Goal: Information Seeking & Learning: Learn about a topic

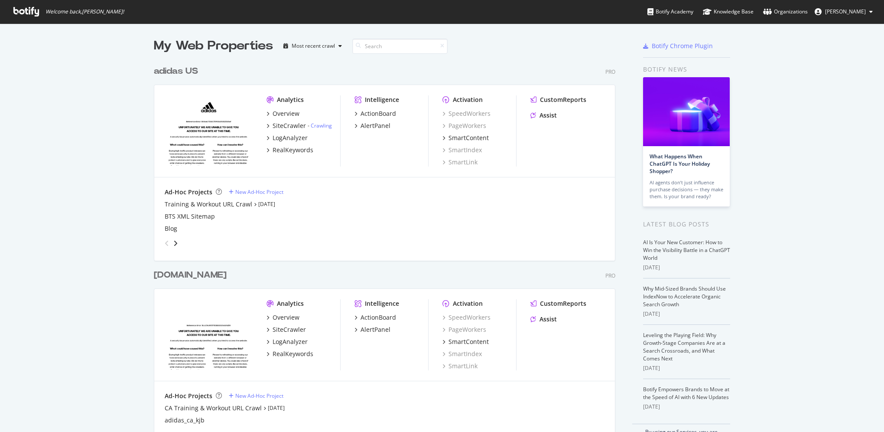
scroll to position [425, 871]
click at [300, 140] on div "LogAnalyzer" at bounding box center [290, 138] width 35 height 9
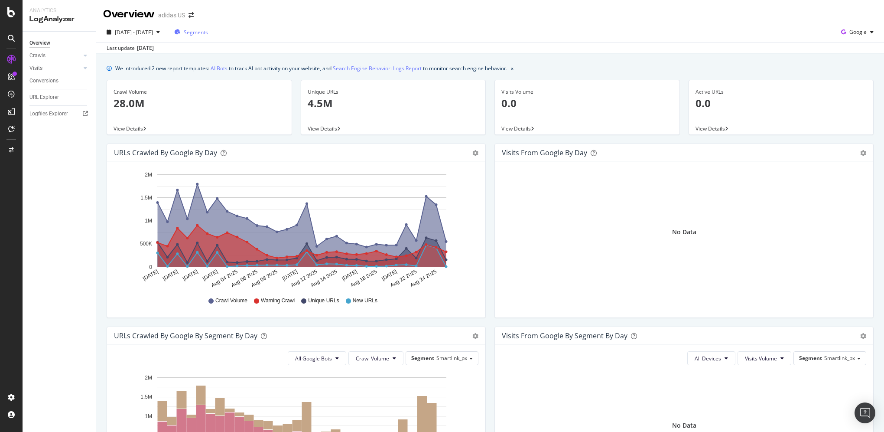
click at [208, 36] on div "Segments" at bounding box center [191, 32] width 34 height 13
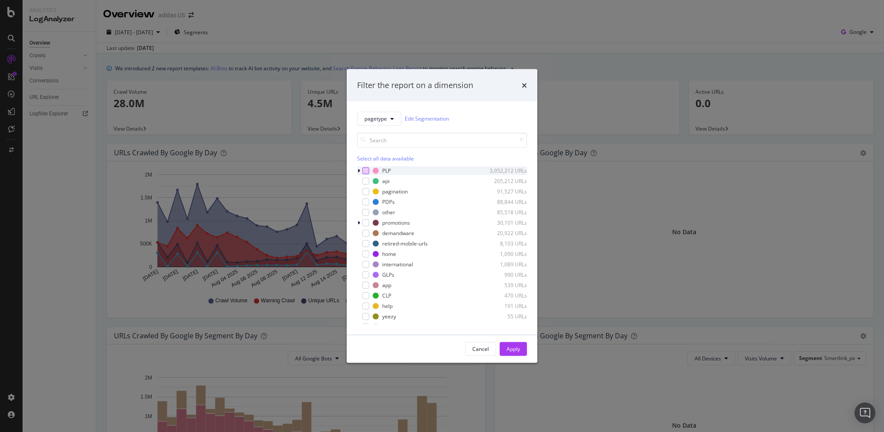
click at [365, 170] on div "modal" at bounding box center [365, 170] width 7 height 7
click at [514, 345] on div "Apply" at bounding box center [513, 348] width 13 height 7
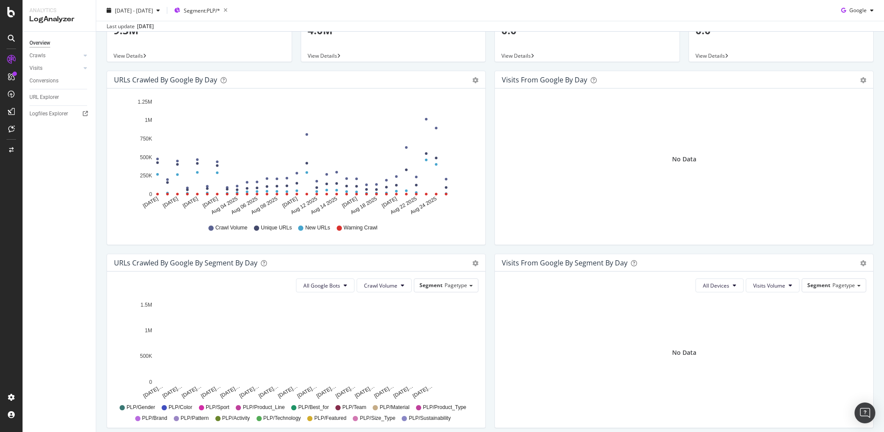
scroll to position [173, 0]
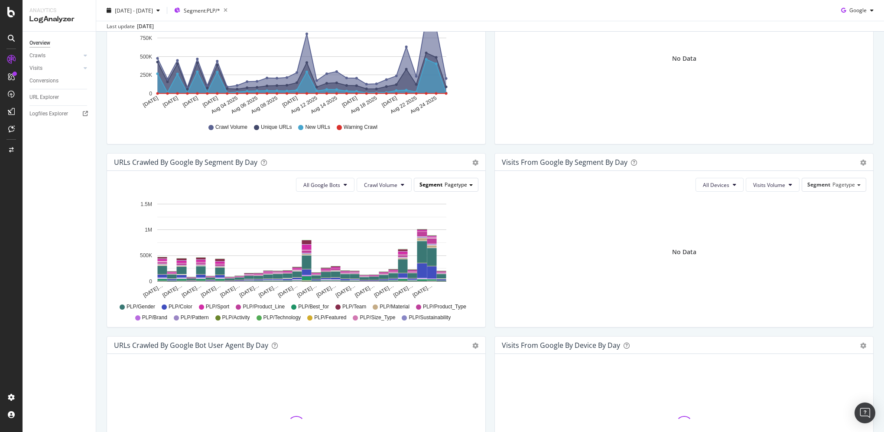
click at [435, 185] on span "Segment" at bounding box center [431, 184] width 23 height 7
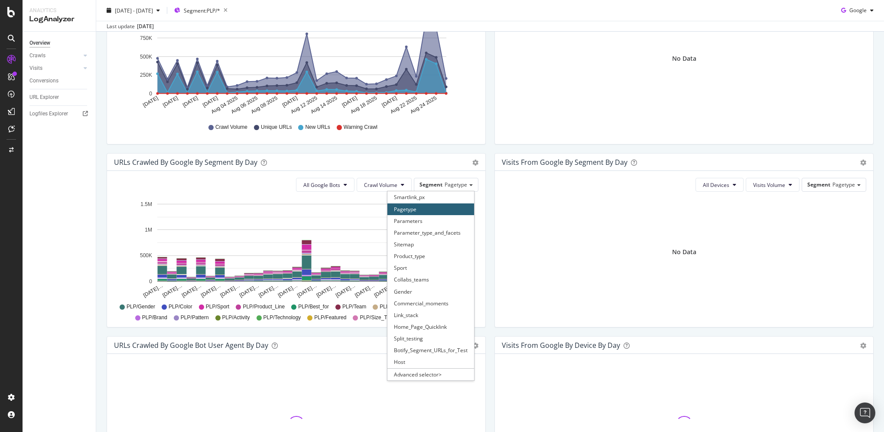
click at [495, 142] on div "No Data" at bounding box center [684, 66] width 378 height 156
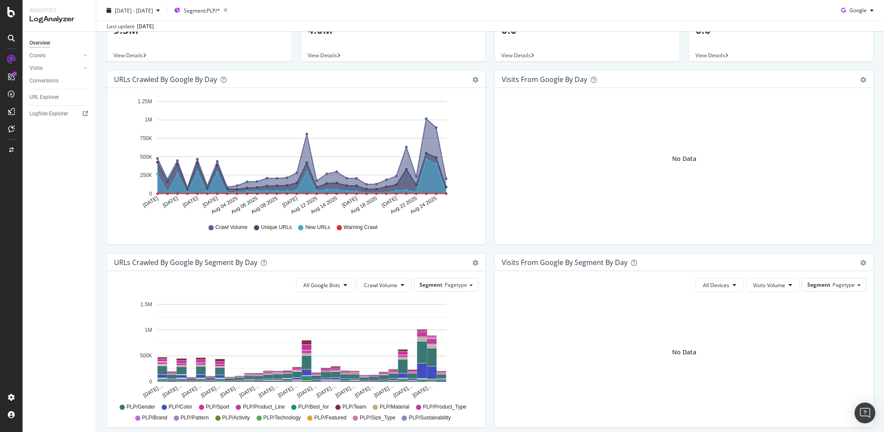
scroll to position [290, 0]
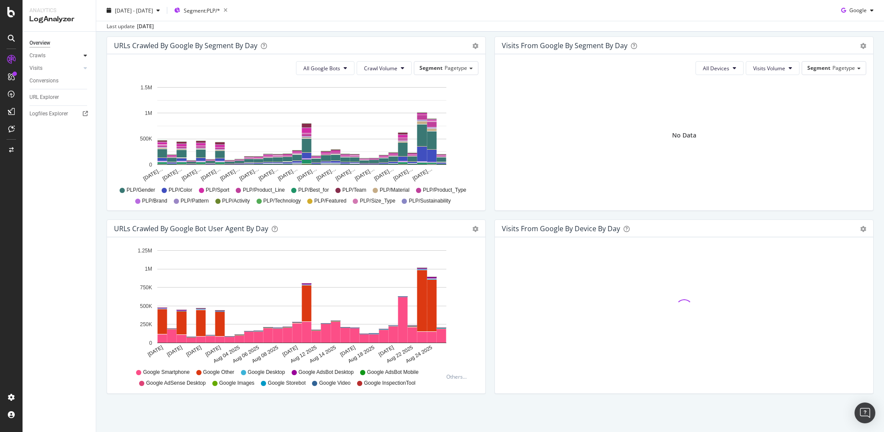
click at [85, 55] on icon at bounding box center [85, 55] width 3 height 5
click at [49, 102] on div "HTTP Codes" at bounding box center [47, 102] width 29 height 9
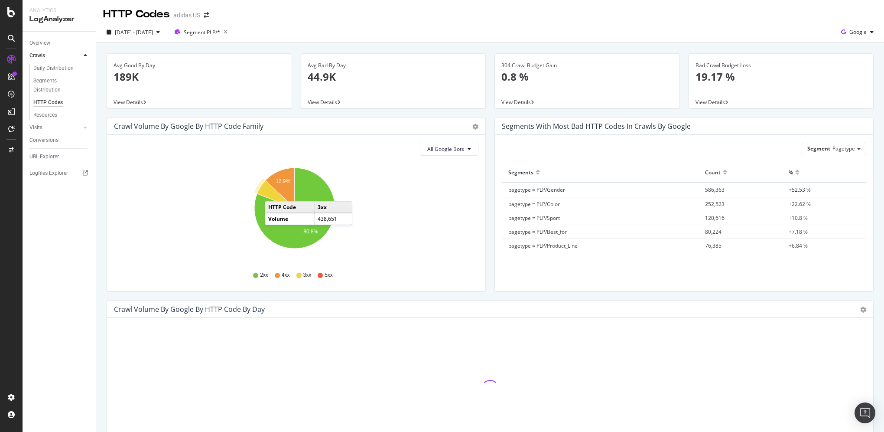
click at [274, 192] on icon "A chart." at bounding box center [276, 194] width 38 height 28
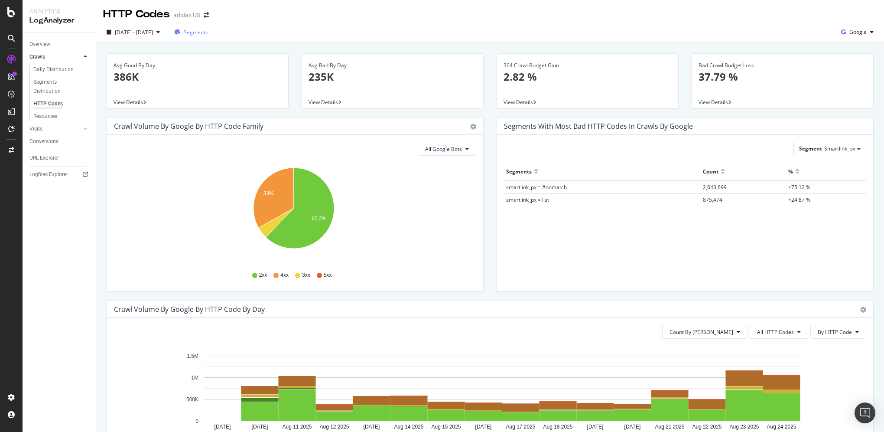
click at [208, 38] on div "Segments" at bounding box center [191, 32] width 34 height 13
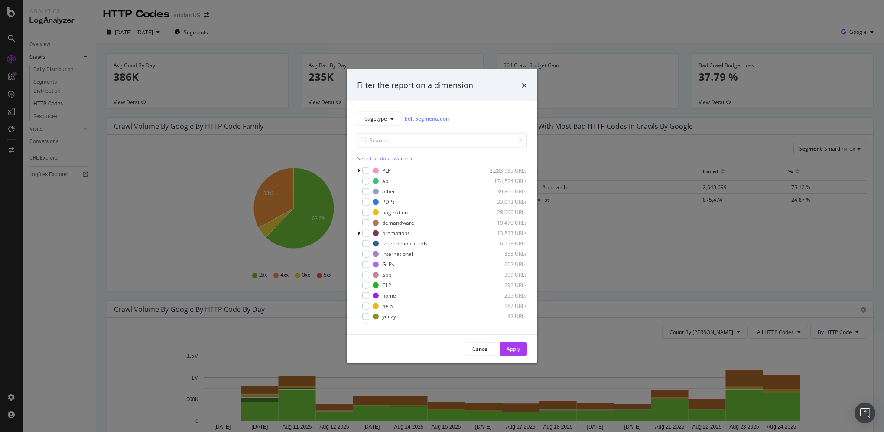
click at [526, 84] on icon "times" at bounding box center [524, 84] width 5 height 7
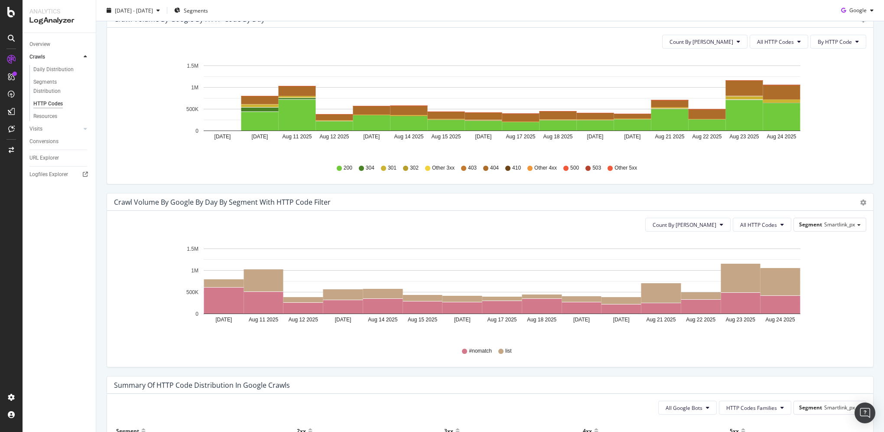
scroll to position [390, 0]
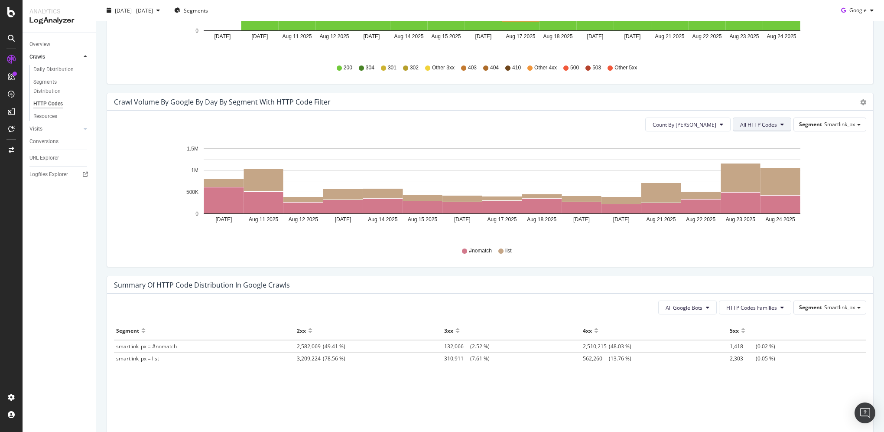
click at [758, 127] on span "All HTTP Codes" at bounding box center [758, 124] width 37 height 7
click at [840, 124] on span "Smartlink_px" at bounding box center [839, 124] width 31 height 7
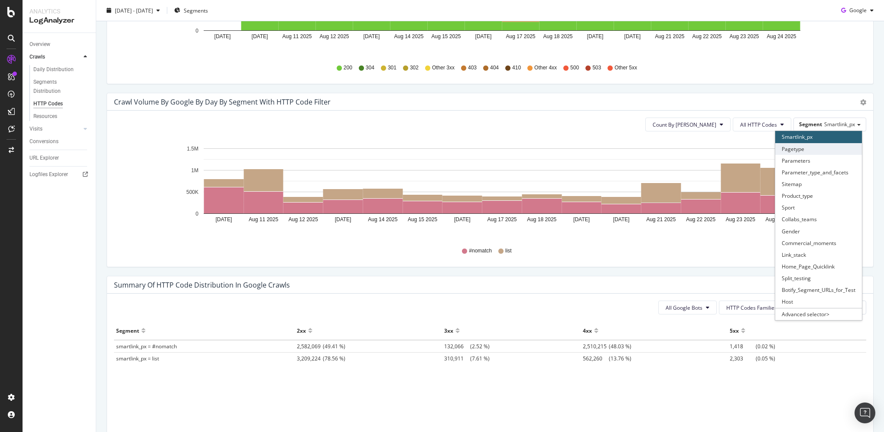
click at [798, 149] on div "Pagetype" at bounding box center [819, 149] width 87 height 12
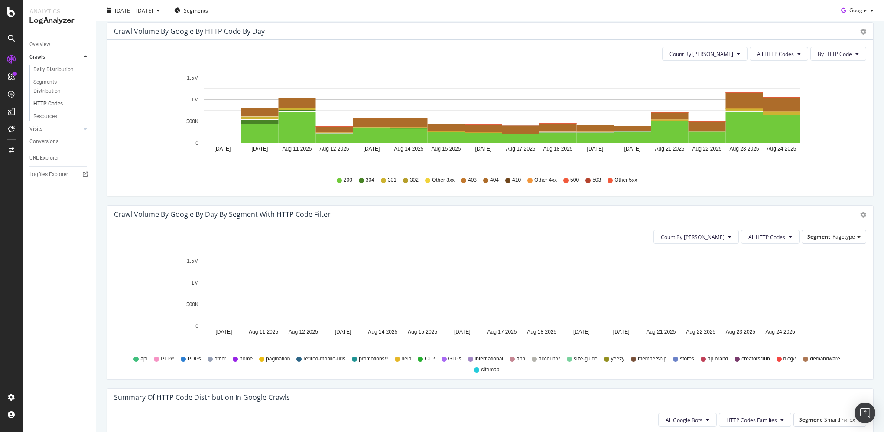
scroll to position [290, 0]
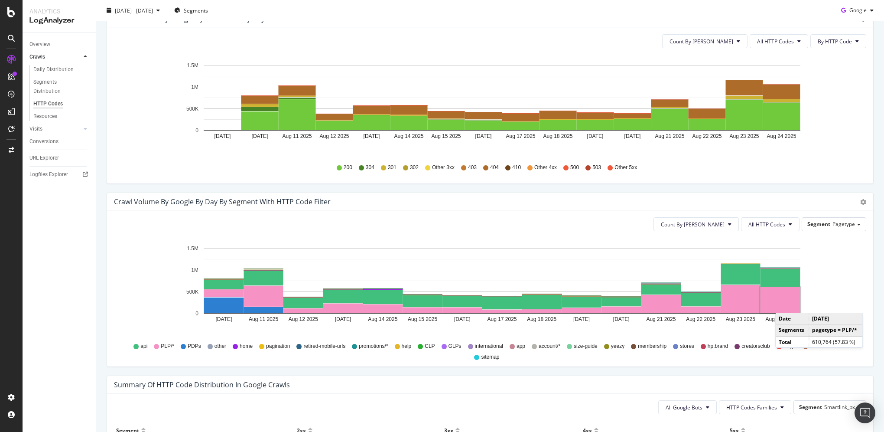
click at [784, 303] on rect "A chart." at bounding box center [781, 300] width 40 height 26
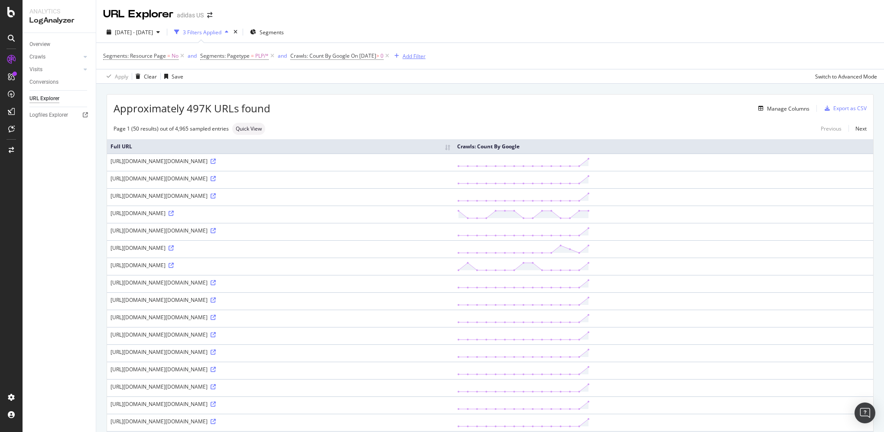
click at [425, 51] on div "Add Filter" at bounding box center [408, 56] width 35 height 10
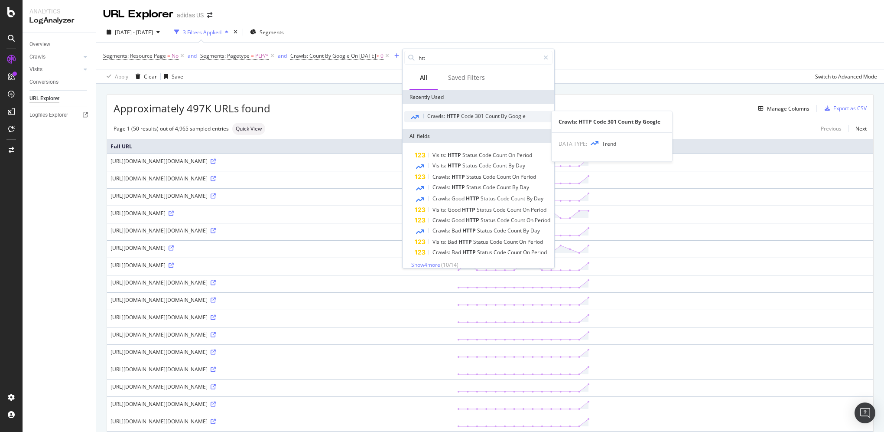
type input "htt"
click at [491, 117] on span "Count" at bounding box center [494, 115] width 16 height 7
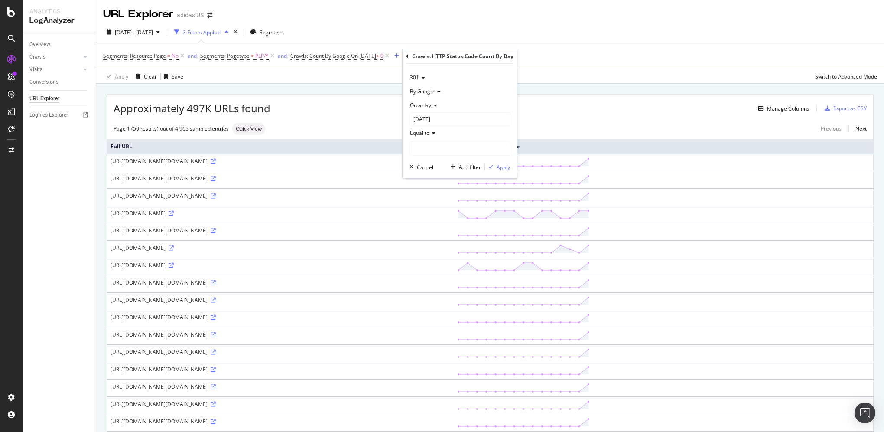
click at [492, 166] on icon "button" at bounding box center [491, 166] width 5 height 5
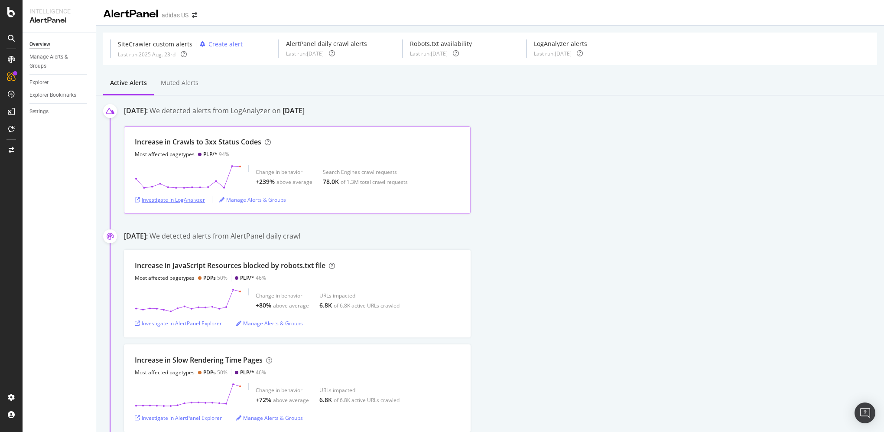
click at [182, 202] on div "Investigate in LogAnalyzer" at bounding box center [170, 199] width 70 height 7
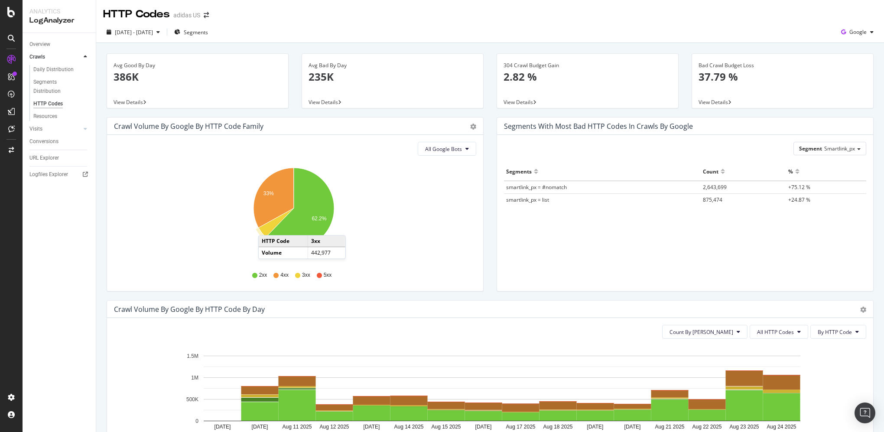
click at [267, 226] on icon "A chart." at bounding box center [276, 222] width 35 height 29
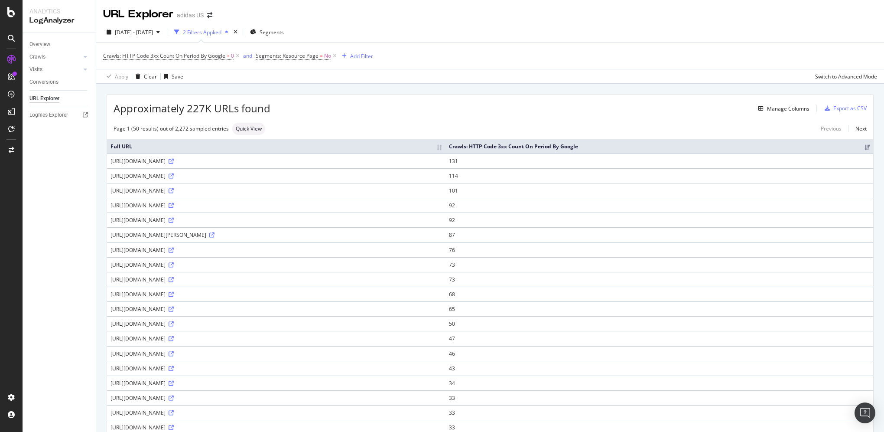
scroll to position [43, 0]
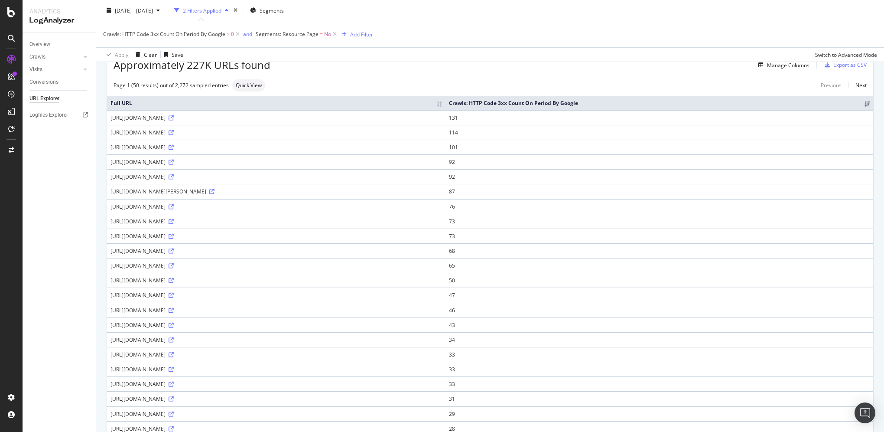
click at [750, 104] on th "Crawls: HTTP Code 3xx Count On Period By Google" at bounding box center [660, 103] width 428 height 14
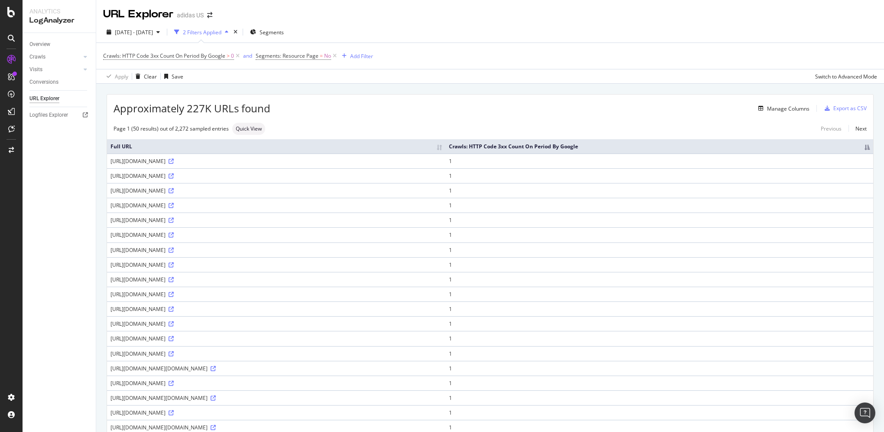
click at [824, 150] on th "Crawls: HTTP Code 3xx Count On Period By Google" at bounding box center [660, 146] width 428 height 14
click at [174, 159] on icon at bounding box center [171, 161] width 5 height 5
click at [174, 308] on icon at bounding box center [171, 308] width 5 height 5
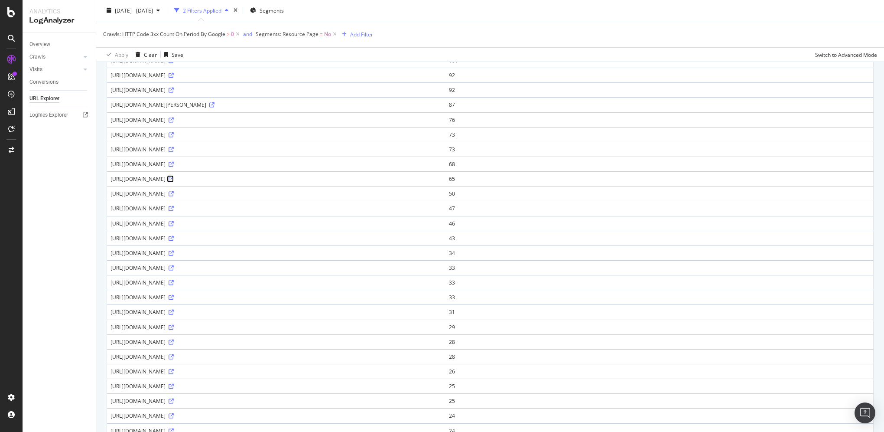
scroll to position [173, 0]
click at [174, 251] on icon at bounding box center [171, 253] width 5 height 5
click at [174, 266] on icon at bounding box center [171, 268] width 5 height 5
